Goal: Navigation & Orientation: Find specific page/section

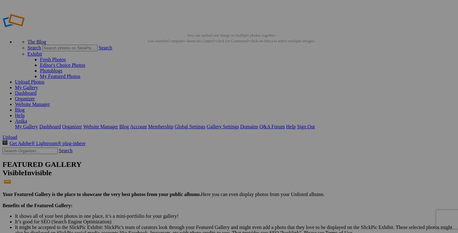
click at [36, 91] on link "Dashboard" at bounding box center [25, 93] width 21 height 5
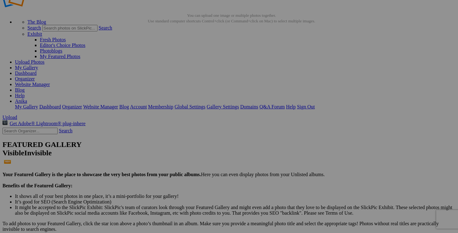
scroll to position [20, 0]
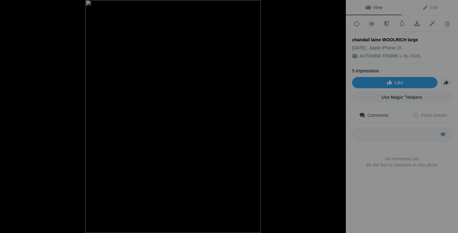
click at [9, 114] on button at bounding box center [23, 117] width 47 height 84
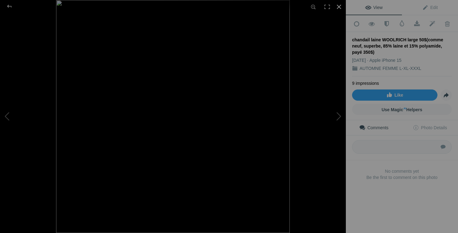
click at [339, 5] on div at bounding box center [339, 7] width 14 height 14
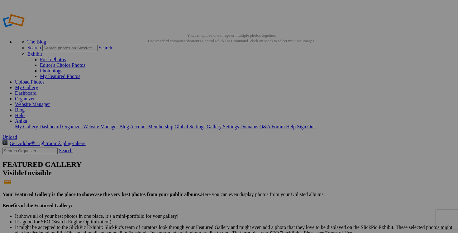
click at [36, 91] on link "Dashboard" at bounding box center [25, 93] width 21 height 5
